Goal: Task Accomplishment & Management: Use online tool/utility

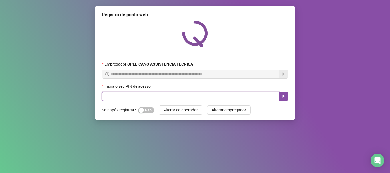
click at [170, 95] on input "text" at bounding box center [190, 96] width 177 height 9
type input "*****"
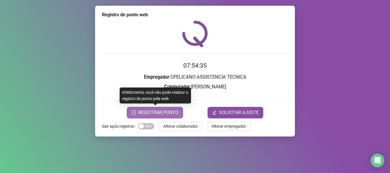
click at [164, 111] on span "REGISTRAR PONTO" at bounding box center [158, 112] width 40 height 7
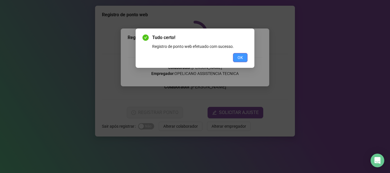
click at [239, 56] on span "OK" at bounding box center [239, 57] width 5 height 6
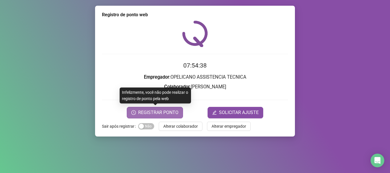
click at [170, 110] on span "REGISTRAR PONTO" at bounding box center [158, 112] width 40 height 7
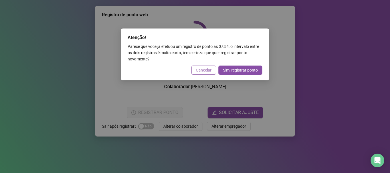
click at [199, 71] on span "Cancelar" at bounding box center [204, 70] width 16 height 6
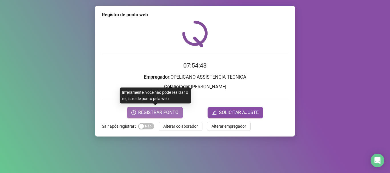
click at [175, 115] on span "REGISTRAR PONTO" at bounding box center [158, 112] width 40 height 7
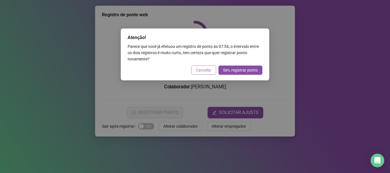
click at [205, 67] on span "Cancelar" at bounding box center [204, 70] width 16 height 6
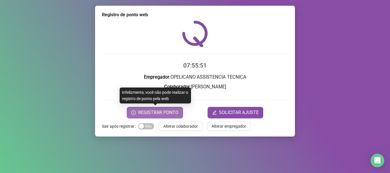
click at [162, 114] on span "REGISTRAR PONTO" at bounding box center [158, 112] width 40 height 7
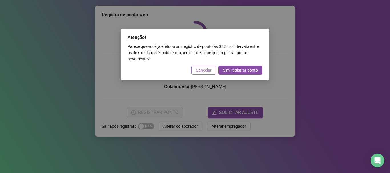
click at [212, 73] on button "Cancelar" at bounding box center [203, 70] width 25 height 9
